Goal: Task Accomplishment & Management: Manage account settings

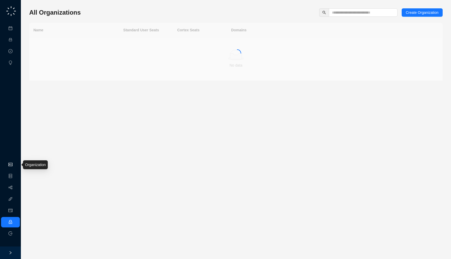
click at [15, 164] on link "Organization" at bounding box center [25, 165] width 21 height 4
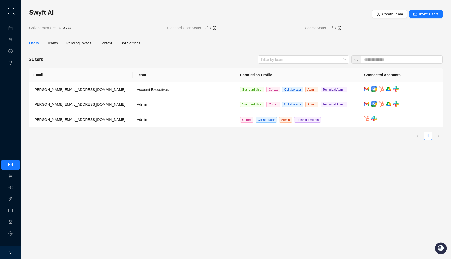
drag, startPoint x: 86, startPoint y: 35, endPoint x: 88, endPoint y: 37, distance: 2.8
click at [88, 37] on div "Swyft AI Create Team Invite Users Collaborator Seats 3 / ∞ Standard User Seats …" at bounding box center [235, 76] width 413 height 136
click at [116, 37] on div "Swyft AI Create Team Invite Users Collaborator Seats 3 / ∞ Standard User Seats …" at bounding box center [235, 76] width 413 height 136
